Goal: Information Seeking & Learning: Learn about a topic

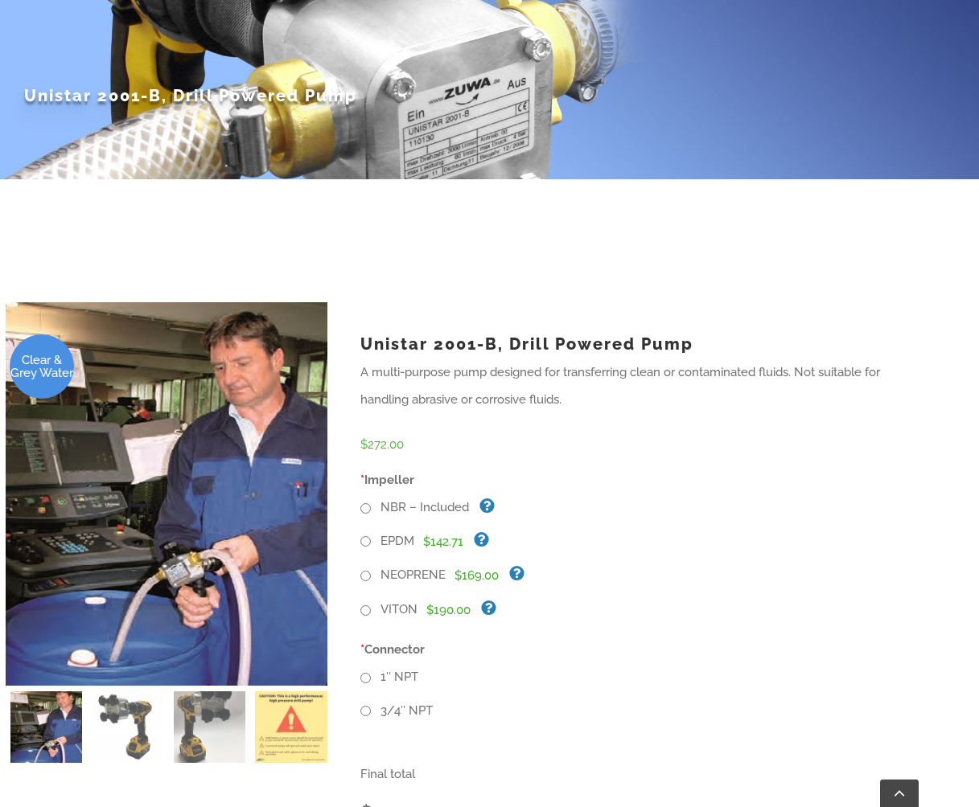
scroll to position [246, 0]
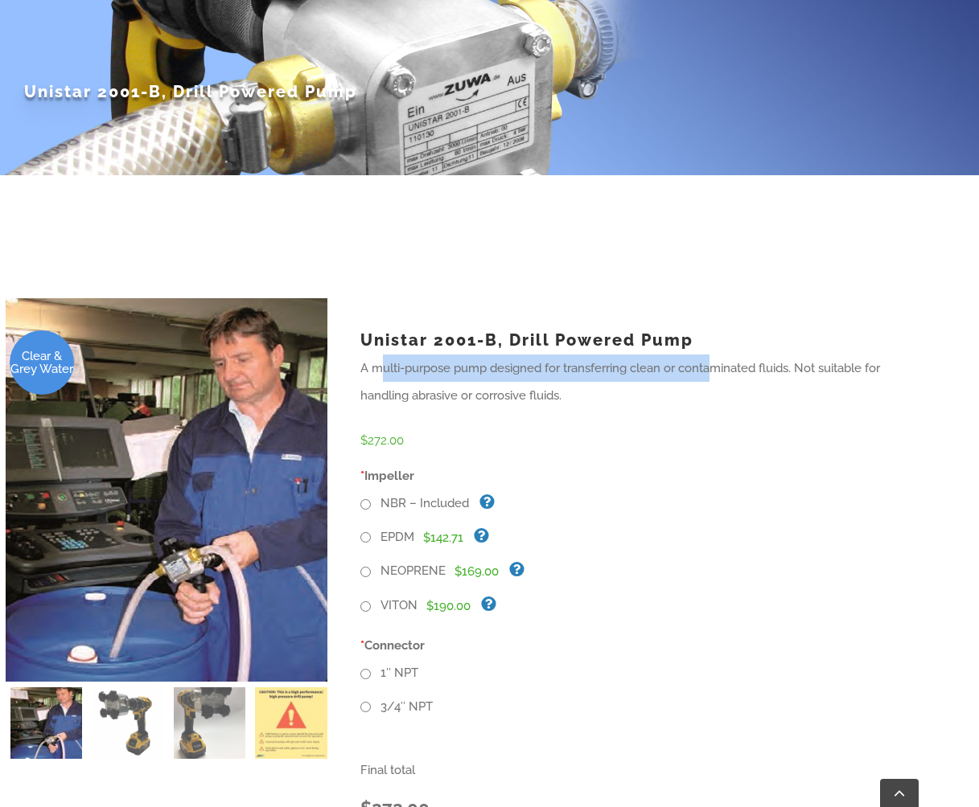
drag, startPoint x: 425, startPoint y: 368, endPoint x: 716, endPoint y: 363, distance: 290.3
click at [716, 363] on p "A multi-purpose pump designed for transferring clean or contaminated fluids. No…" at bounding box center [641, 382] width 562 height 55
drag, startPoint x: 381, startPoint y: 365, endPoint x: 494, endPoint y: 380, distance: 113.5
click at [494, 380] on p "A multi-purpose pump designed for transferring clean or contaminated fluids. No…" at bounding box center [641, 382] width 562 height 55
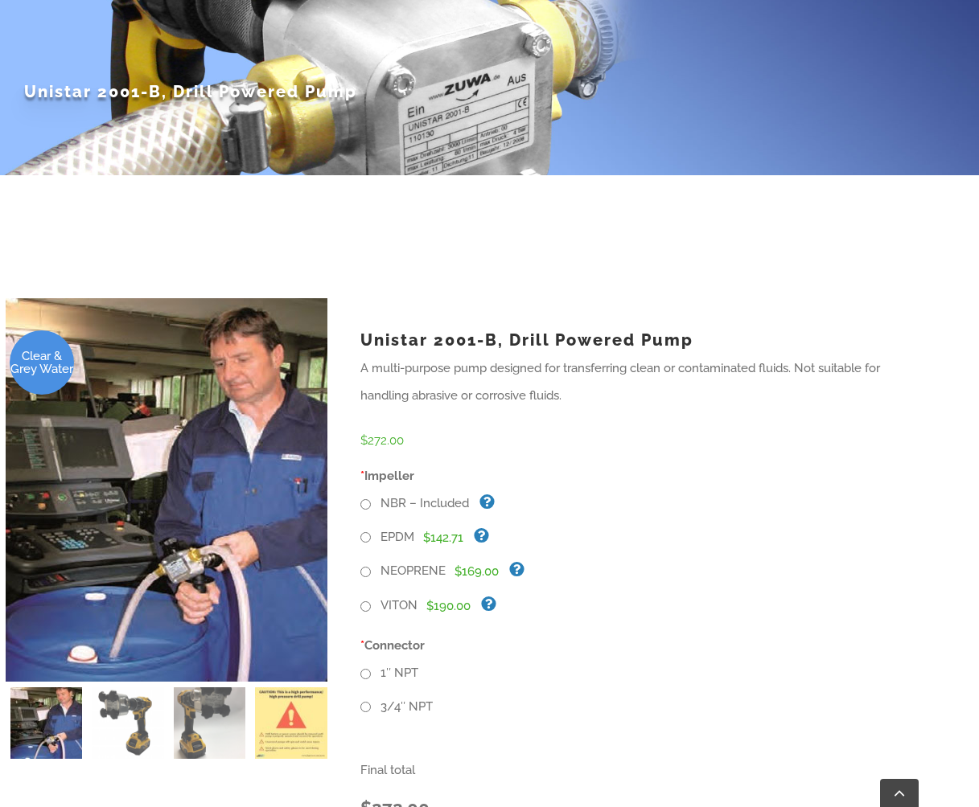
click at [494, 380] on p "A multi-purpose pump designed for transferring clean or contaminated fluids. No…" at bounding box center [641, 382] width 562 height 55
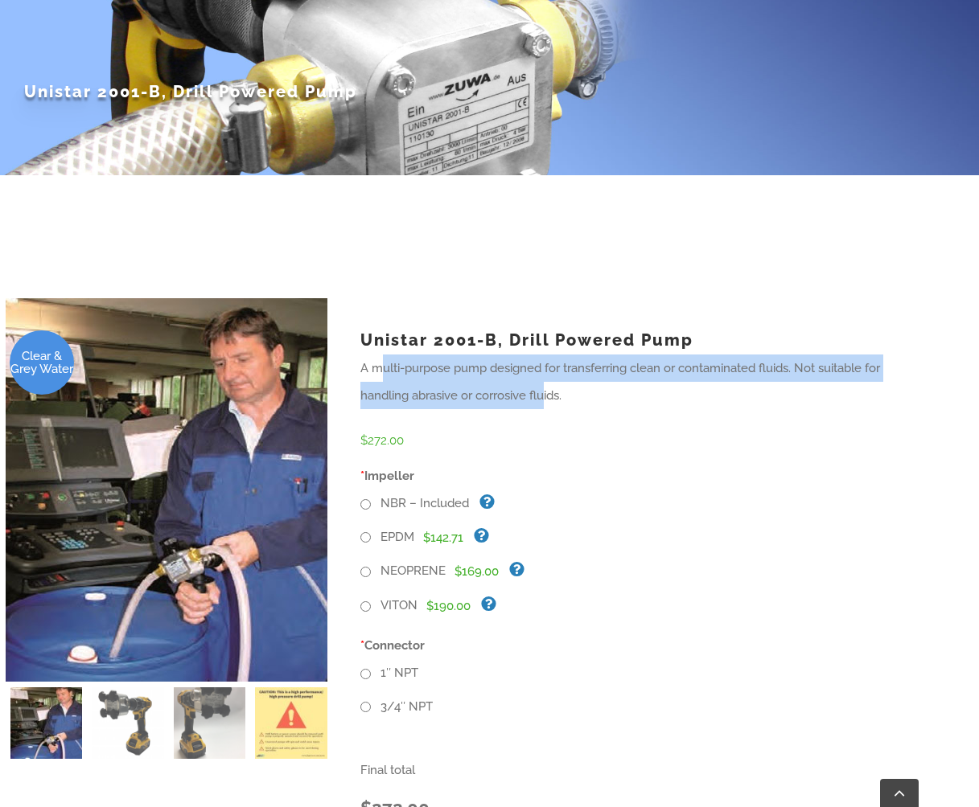
drag, startPoint x: 545, startPoint y: 390, endPoint x: 384, endPoint y: 366, distance: 162.6
click at [384, 366] on p "A multi-purpose pump designed for transferring clean or contaminated fluids. No…" at bounding box center [641, 382] width 562 height 55
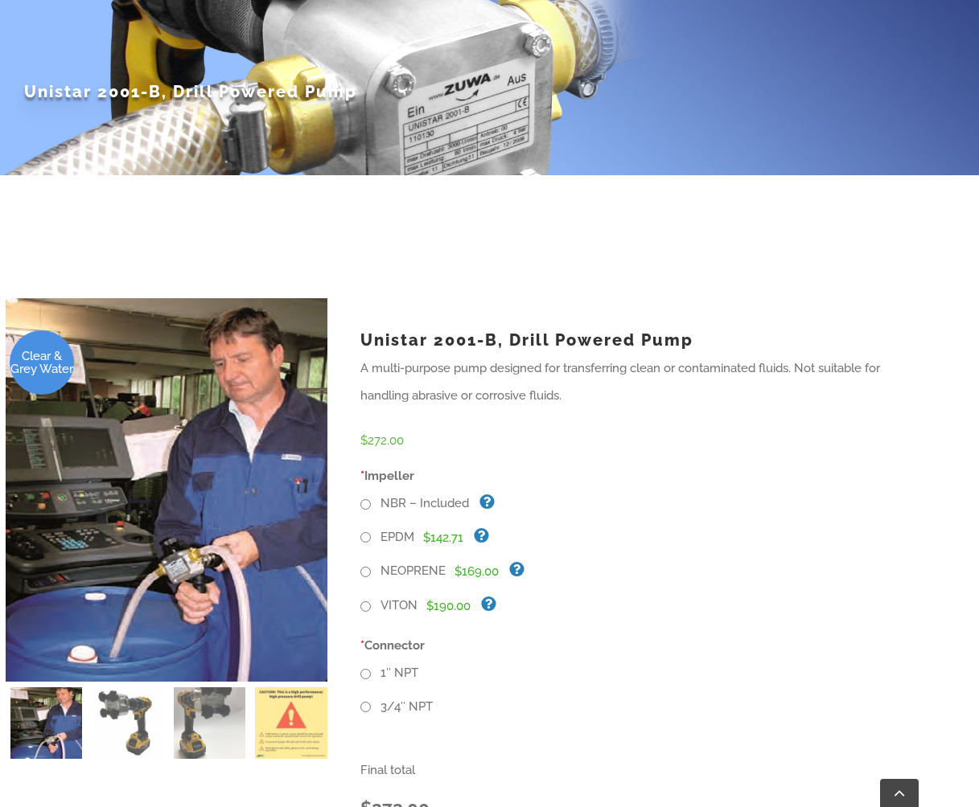
click at [384, 366] on p "A multi-purpose pump designed for transferring clean or contaminated fluids. No…" at bounding box center [641, 382] width 562 height 55
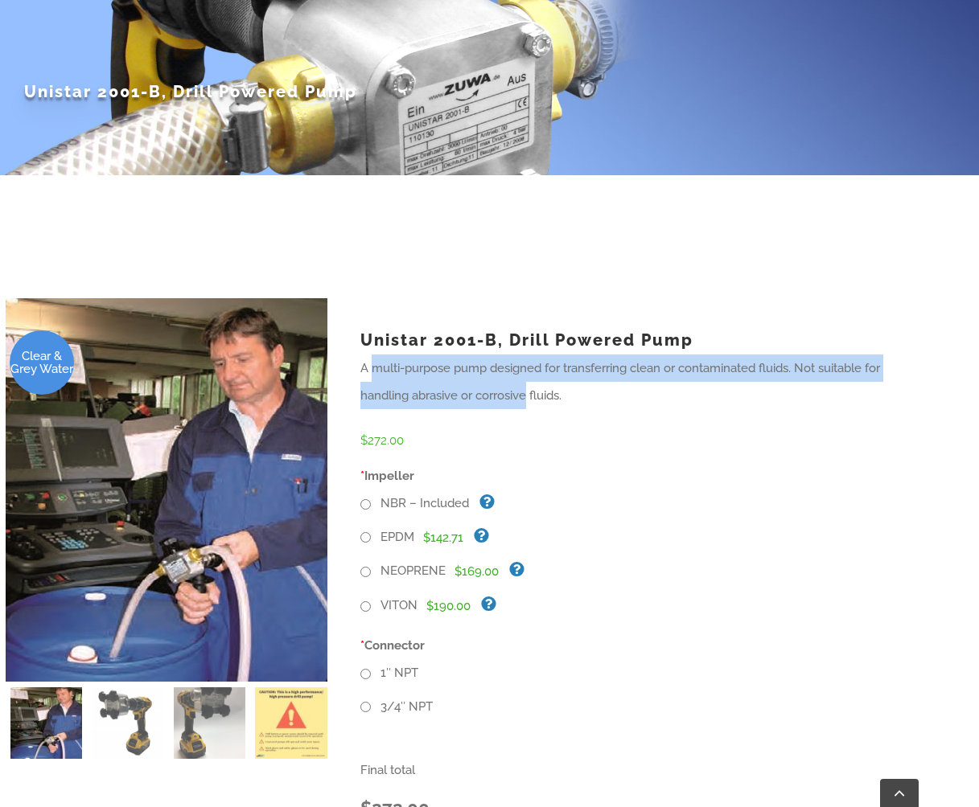
drag, startPoint x: 376, startPoint y: 372, endPoint x: 529, endPoint y: 396, distance: 154.7
click at [529, 396] on p "A multi-purpose pump designed for transferring clean or contaminated fluids. No…" at bounding box center [641, 382] width 562 height 55
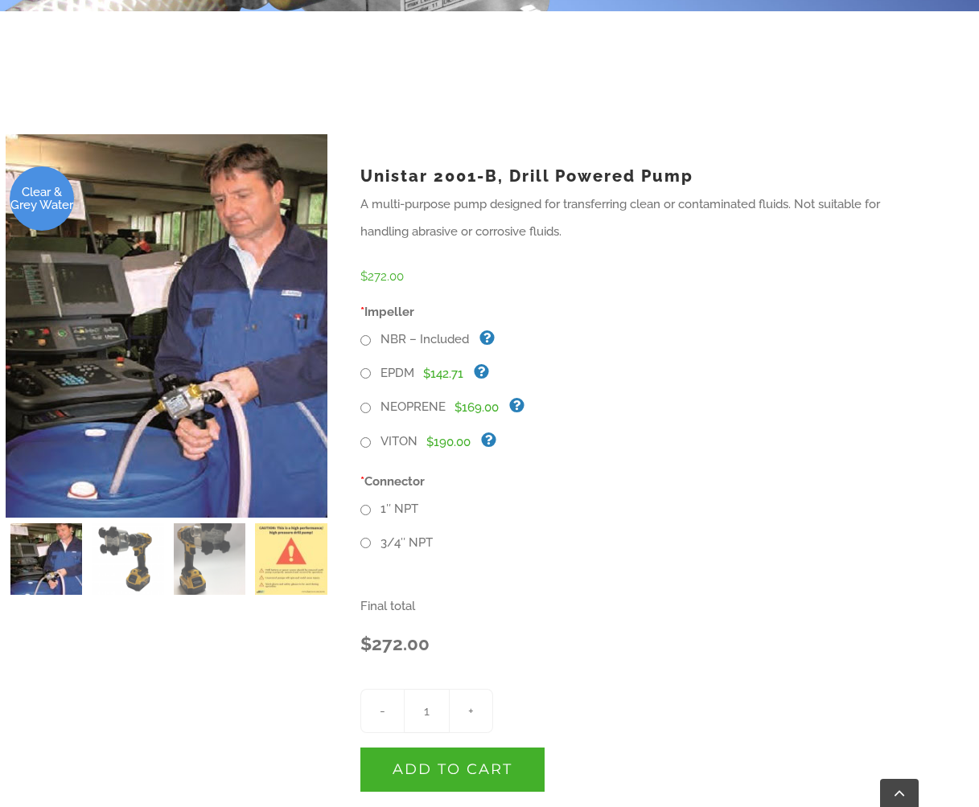
scroll to position [0, 0]
